Goal: Transaction & Acquisition: Purchase product/service

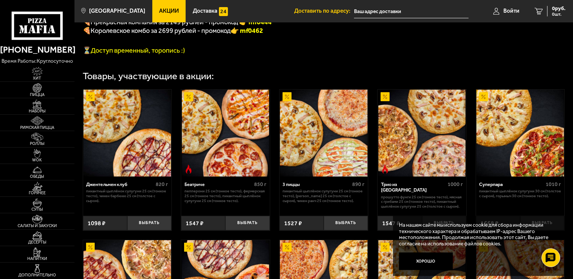
scroll to position [299, 0]
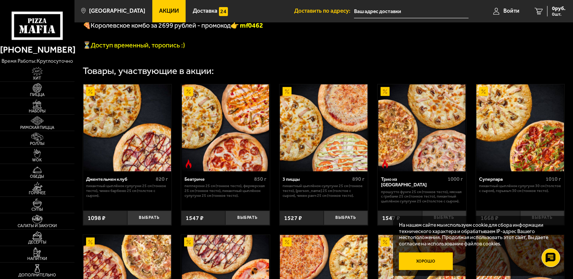
click at [428, 266] on button "Хорошо" at bounding box center [426, 262] width 54 height 18
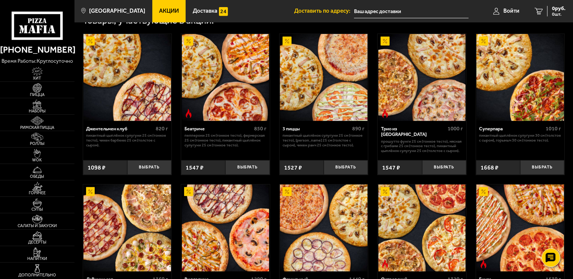
scroll to position [337, 0]
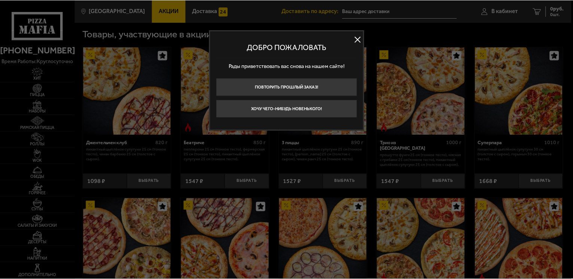
scroll to position [337, 0]
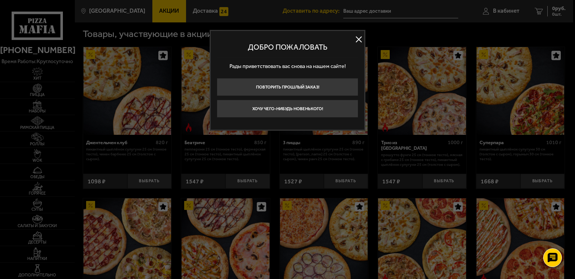
click at [358, 37] on button at bounding box center [358, 39] width 11 height 11
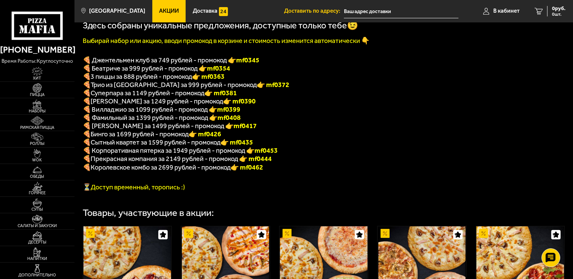
scroll to position [112, 0]
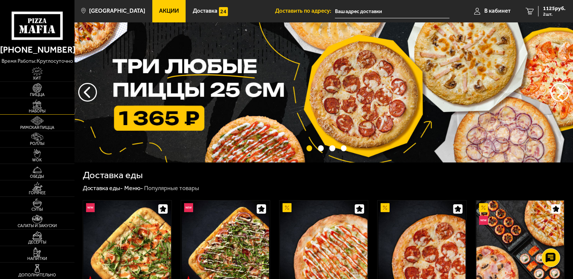
click at [43, 108] on img at bounding box center [37, 104] width 23 height 9
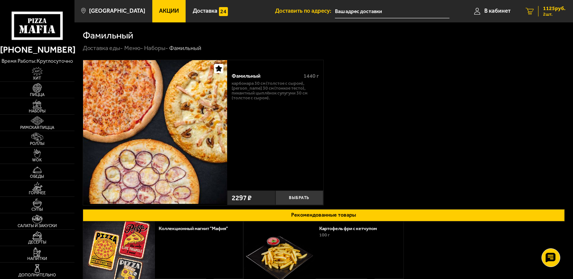
click at [529, 13] on icon "2" at bounding box center [529, 11] width 8 height 7
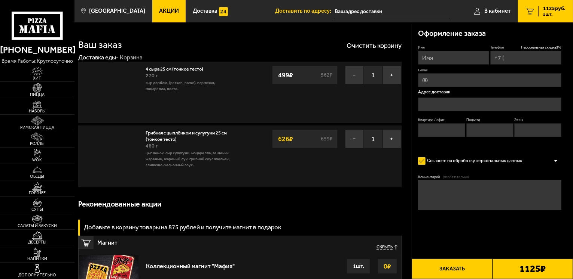
type input "+7 (981) 790-51-48"
type input "[STREET_ADDRESS]"
type input "164"
type input "2"
type input "14"
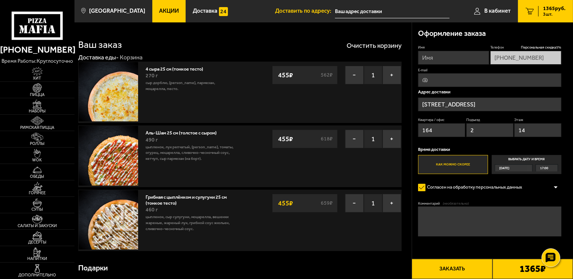
click at [540, 168] on span "17:00" at bounding box center [544, 168] width 8 height 7
click at [0, 0] on input "Выбрать дату и время [DATE] 17:00" at bounding box center [0, 0] width 0 height 0
click at [546, 170] on span "17:00" at bounding box center [544, 168] width 8 height 7
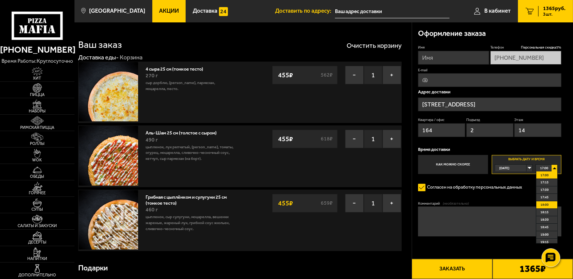
click at [545, 205] on span "18:00" at bounding box center [544, 205] width 8 height 7
